Goal: Information Seeking & Learning: Learn about a topic

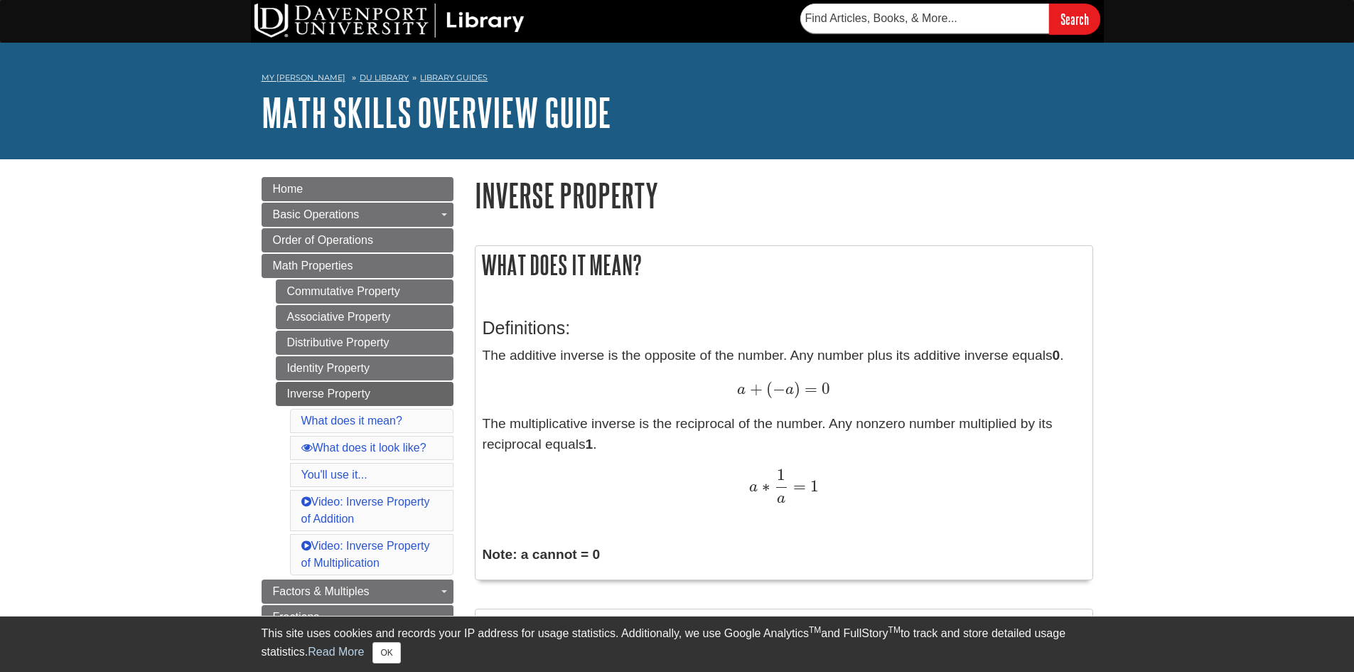
drag, startPoint x: 950, startPoint y: 144, endPoint x: 901, endPoint y: 97, distance: 67.9
click at [959, 97] on div "My [PERSON_NAME] DU Library Library Guides Math Skills Overview Guide Inverse P…" at bounding box center [677, 101] width 1354 height 117
drag, startPoint x: 882, startPoint y: 96, endPoint x: 823, endPoint y: 100, distance: 58.4
drag, startPoint x: 823, startPoint y: 100, endPoint x: 718, endPoint y: 109, distance: 105.6
drag, startPoint x: 718, startPoint y: 109, endPoint x: 660, endPoint y: 117, distance: 58.9
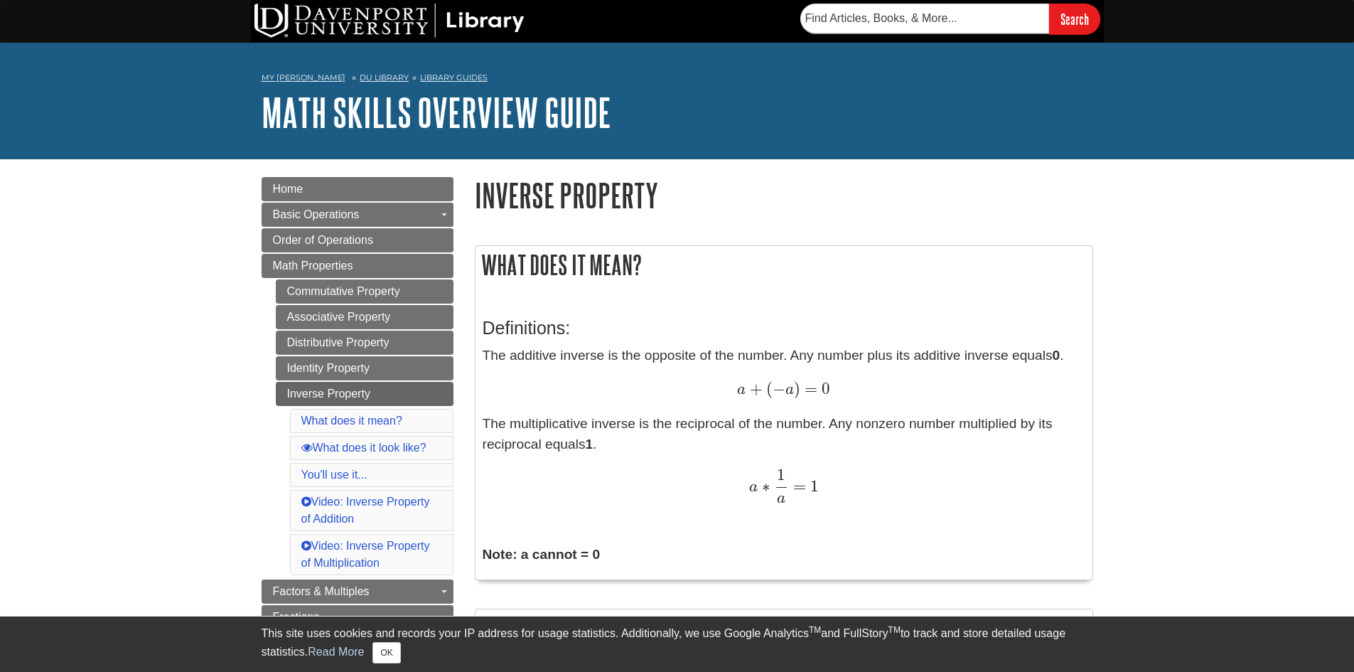
drag, startPoint x: 660, startPoint y: 117, endPoint x: 1007, endPoint y: 114, distance: 346.9
click at [1007, 114] on h1 "Math Skills Overview Guide" at bounding box center [678, 112] width 832 height 43
click at [525, 193] on h1 "Inverse Property" at bounding box center [784, 195] width 618 height 36
click at [616, 204] on h1 "Inverse Property" at bounding box center [784, 195] width 618 height 36
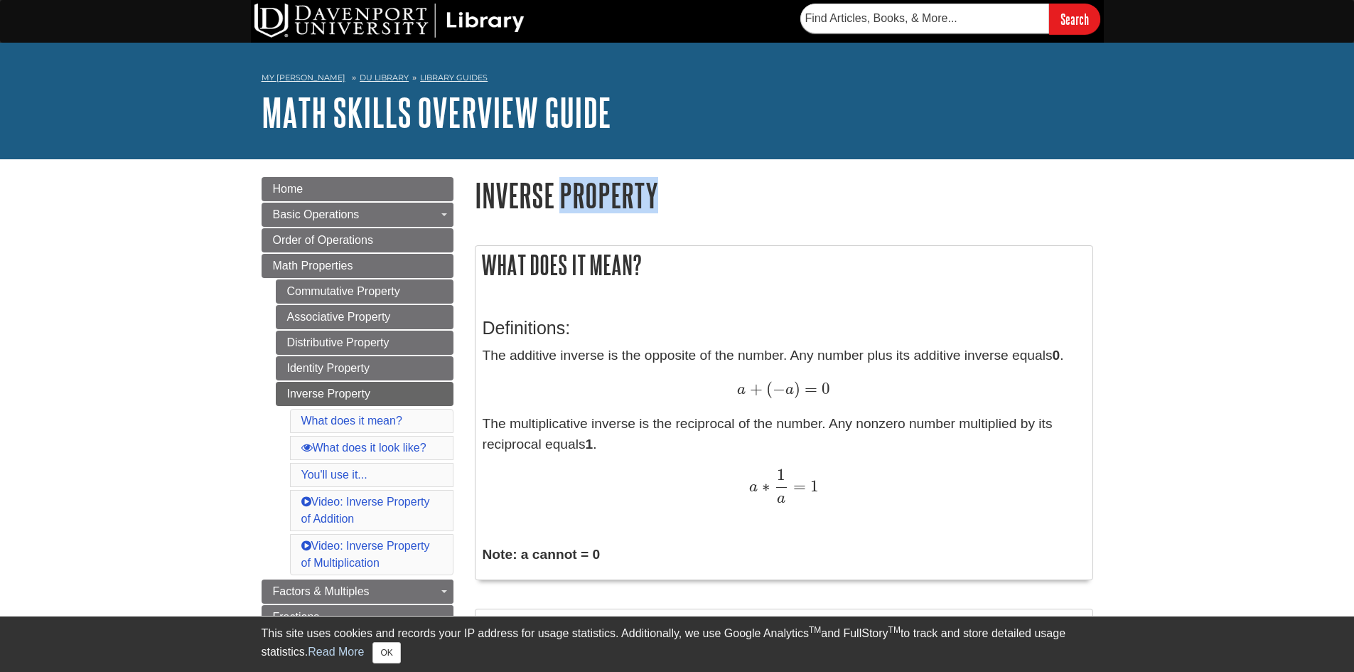
click at [616, 204] on h1 "Inverse Property" at bounding box center [784, 195] width 618 height 36
click at [917, 18] on input "text" at bounding box center [924, 19] width 249 height 30
type input "e"
